Goal: Information Seeking & Learning: Check status

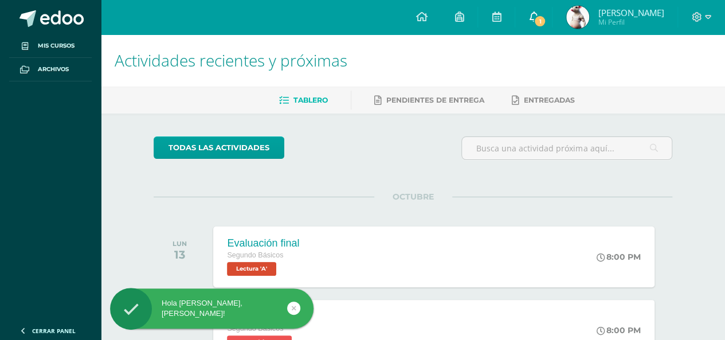
click at [544, 17] on span "1" at bounding box center [540, 21] width 13 height 13
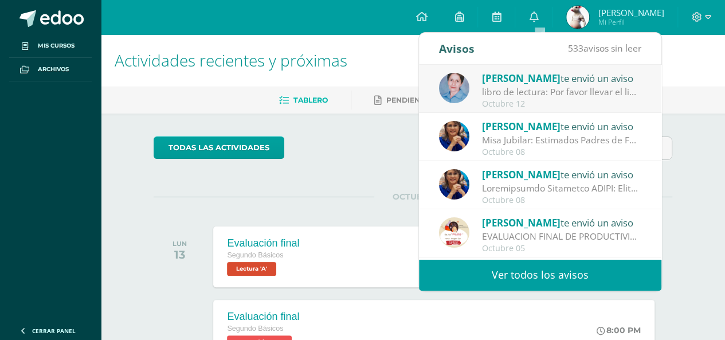
click at [382, 166] on div "todas las Actividades" at bounding box center [413, 152] width 528 height 33
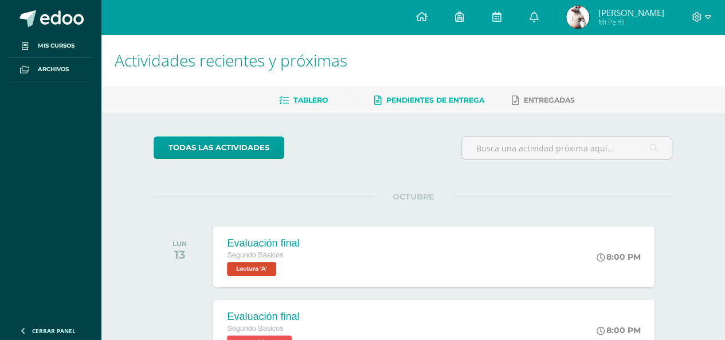
click at [401, 99] on span "Pendientes de entrega" at bounding box center [435, 100] width 98 height 9
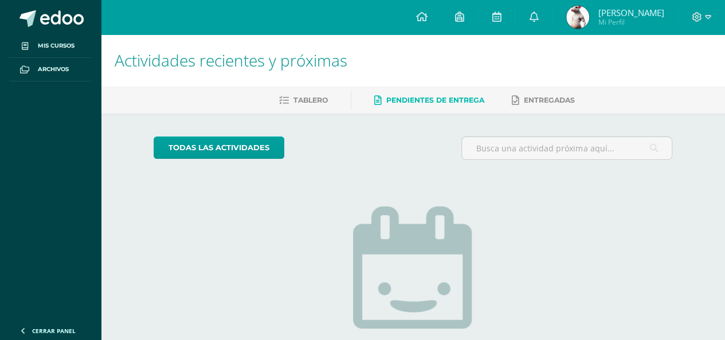
click at [640, 6] on span "Nicolás Alfredo Mi Perfil" at bounding box center [615, 17] width 102 height 23
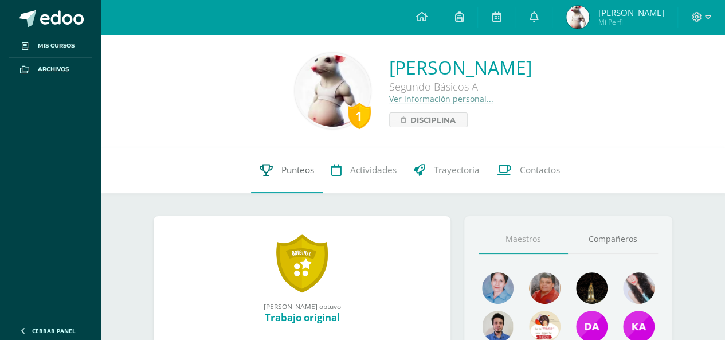
click at [274, 160] on link "Punteos" at bounding box center [287, 170] width 72 height 46
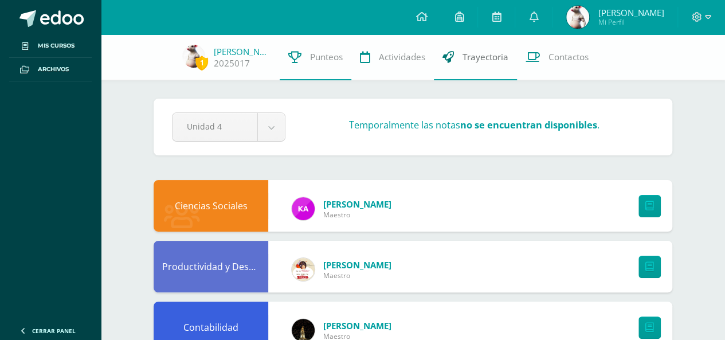
click at [487, 70] on link "Trayectoria" at bounding box center [475, 57] width 83 height 46
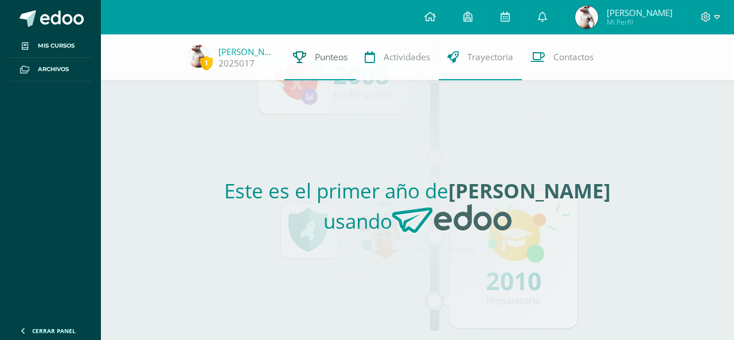
click at [307, 56] on link "Punteos" at bounding box center [320, 57] width 72 height 46
click at [304, 53] on link "Punteos" at bounding box center [320, 57] width 72 height 46
click at [309, 50] on link "Punteos" at bounding box center [320, 57] width 72 height 46
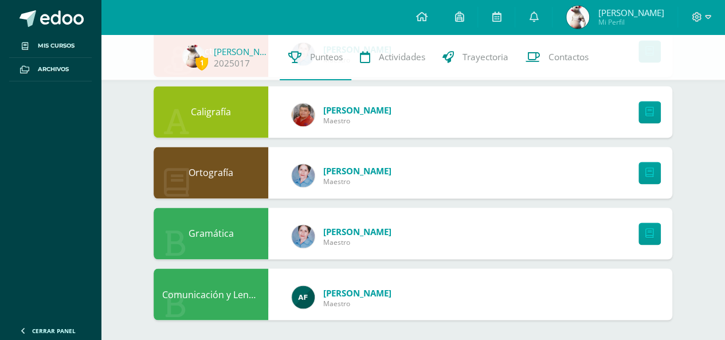
scroll to position [824, 0]
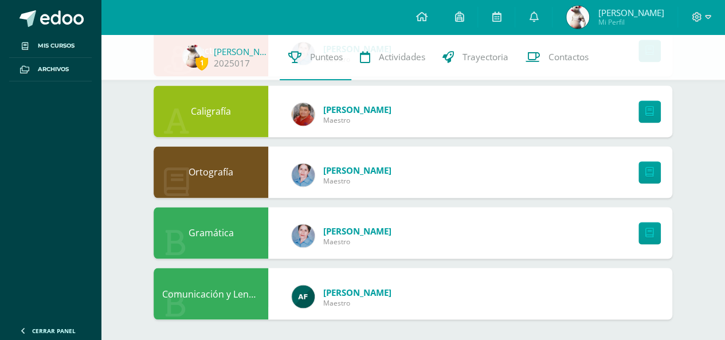
click at [629, 299] on div "Comunicación y Lenguaje Astrid Figueroa Maestro" at bounding box center [413, 294] width 519 height 52
click at [629, 299] on div "Comunicación y Lenguaje [PERSON_NAME] Maestro" at bounding box center [413, 294] width 519 height 52
click at [642, 299] on div "Comunicación y Lenguaje [PERSON_NAME] Maestro" at bounding box center [413, 294] width 519 height 52
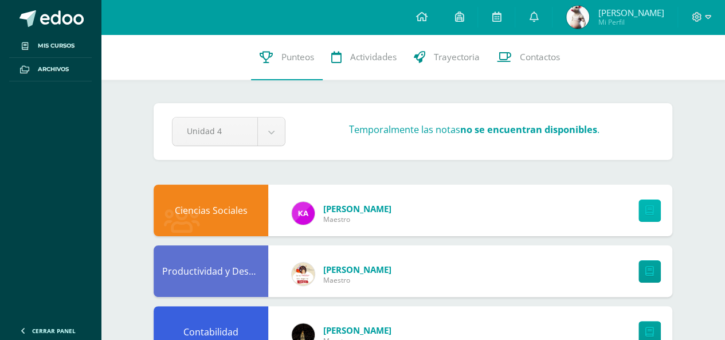
click at [652, 211] on icon at bounding box center [649, 211] width 9 height 10
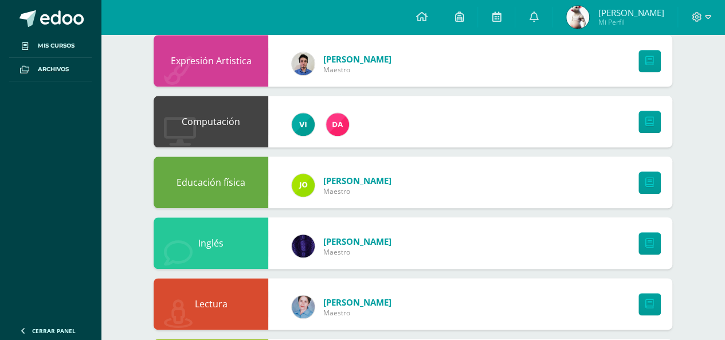
scroll to position [825, 0]
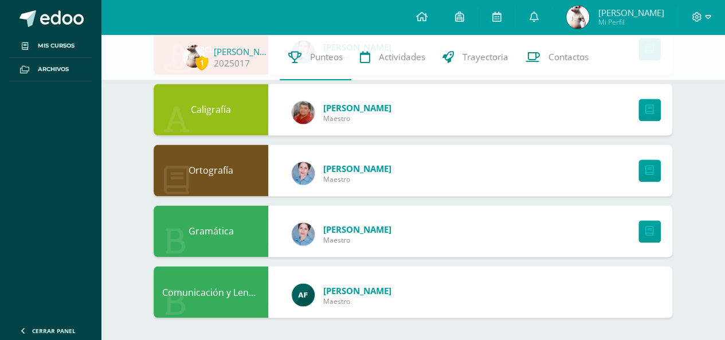
click at [651, 294] on div "Comunicación y Lenguaje [PERSON_NAME] Maestro" at bounding box center [413, 292] width 519 height 52
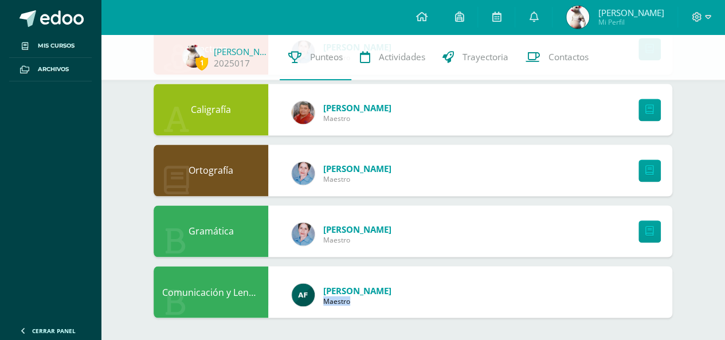
click at [651, 294] on div "Comunicación y Lenguaje [PERSON_NAME] Maestro" at bounding box center [413, 292] width 519 height 52
